Goal: Task Accomplishment & Management: Use online tool/utility

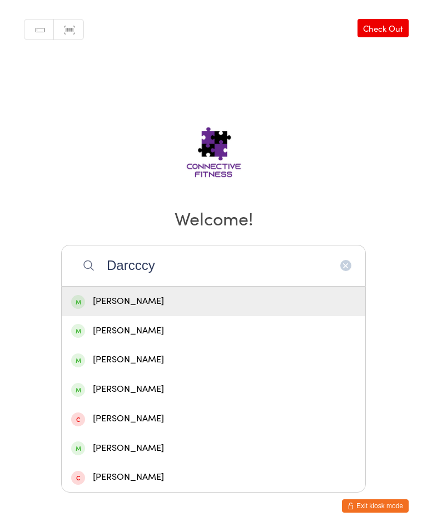
type input "Darcccy"
click at [155, 301] on div "[PERSON_NAME]" at bounding box center [213, 301] width 285 height 15
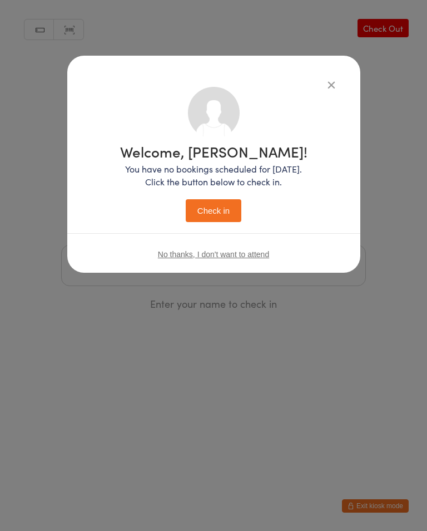
click at [209, 214] on button "Check in" at bounding box center [214, 210] width 56 height 23
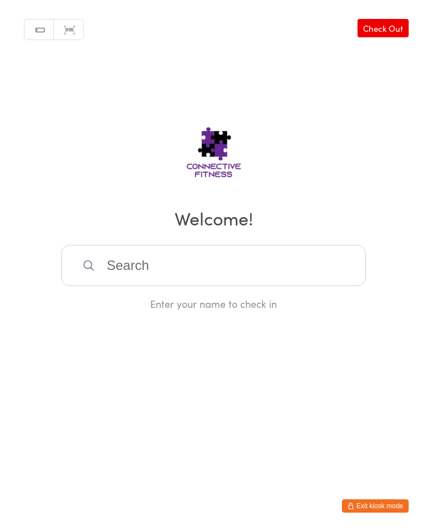
click at [388, 27] on link "Check Out" at bounding box center [383, 28] width 51 height 18
click at [224, 270] on input "search" at bounding box center [213, 265] width 305 height 41
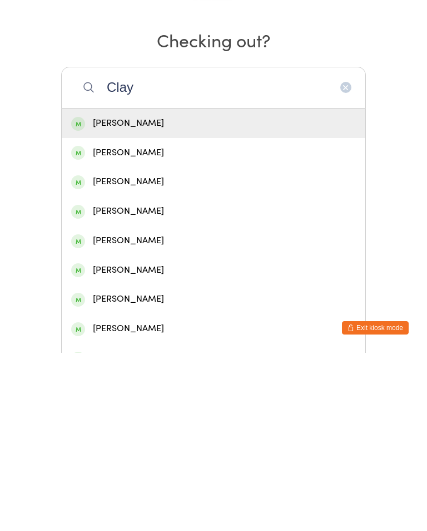
type input "Clay"
click at [134, 352] on div "[PERSON_NAME]" at bounding box center [213, 359] width 285 height 15
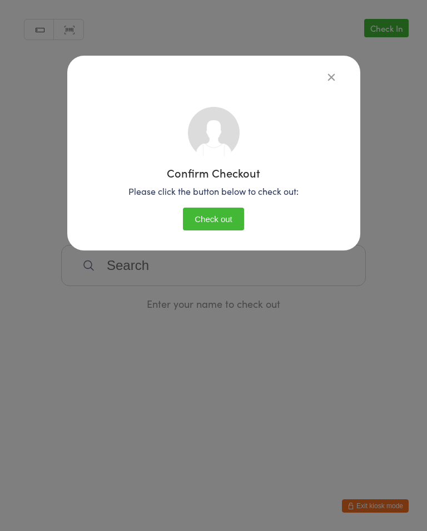
click at [221, 220] on button "Check out" at bounding box center [213, 219] width 61 height 23
